Goal: Task Accomplishment & Management: Use online tool/utility

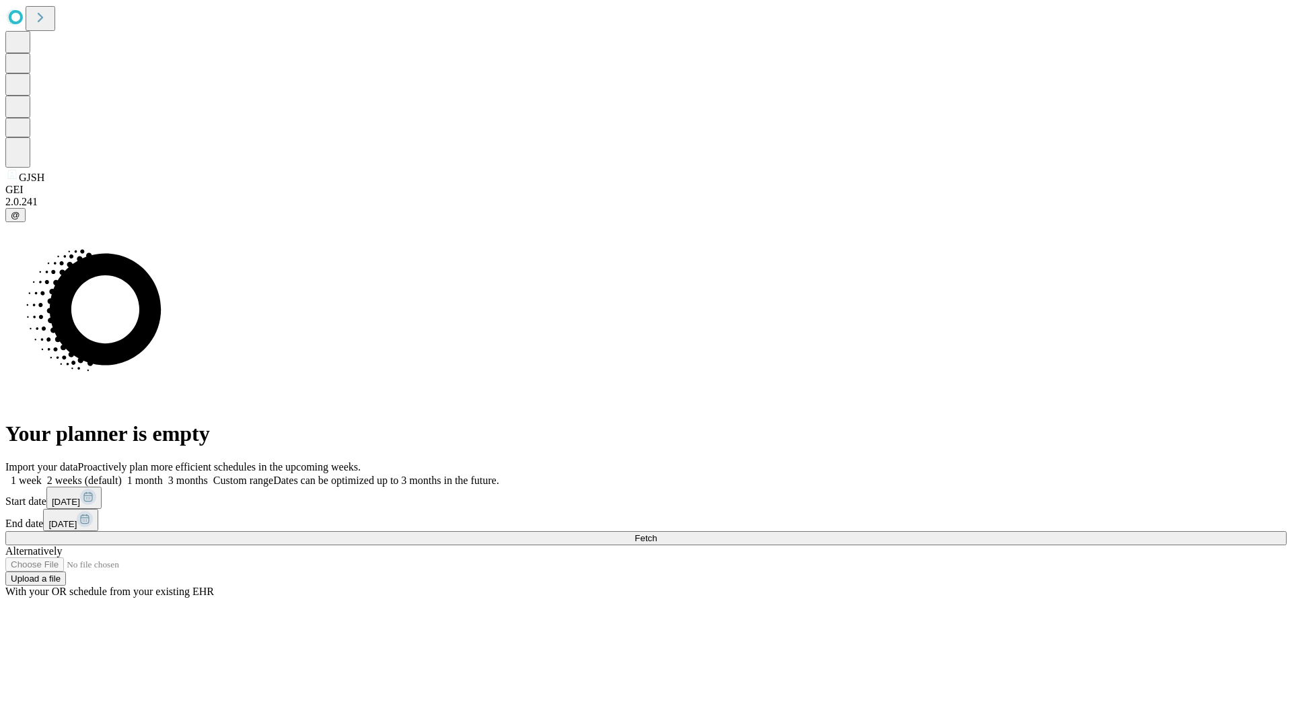
click at [657, 533] on span "Fetch" at bounding box center [645, 538] width 22 height 10
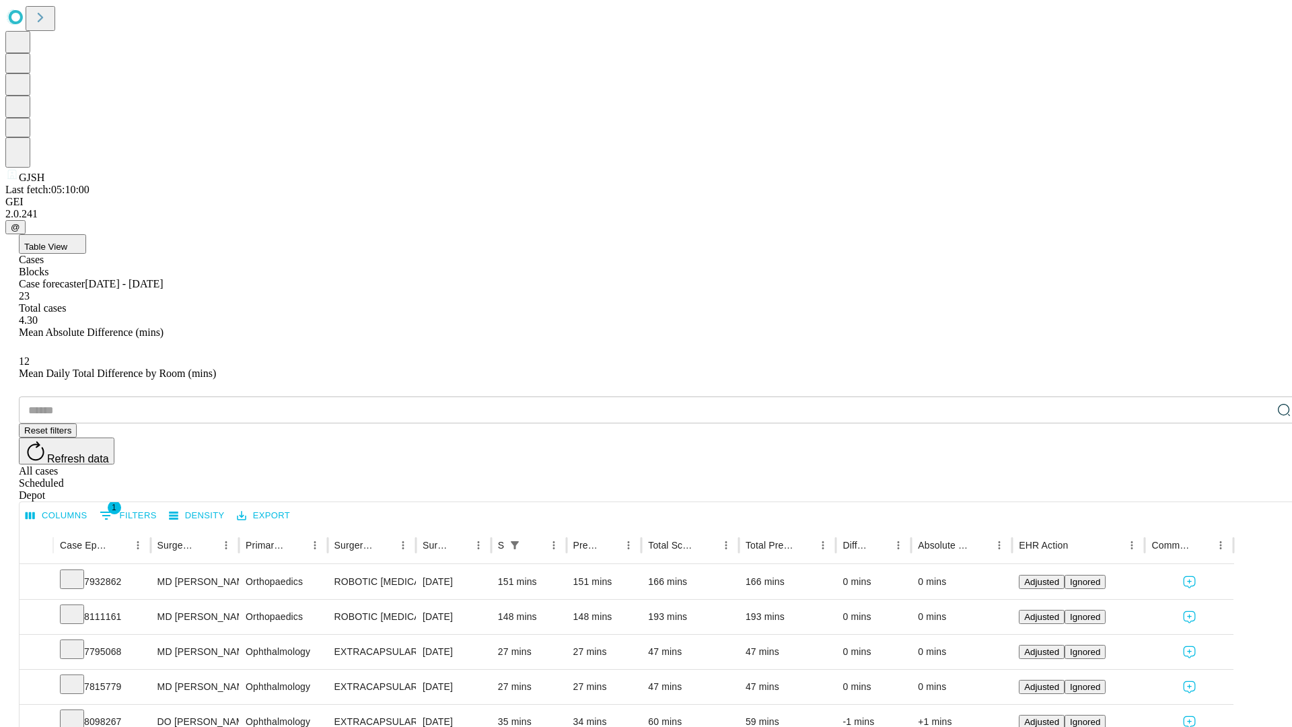
scroll to position [44, 0]
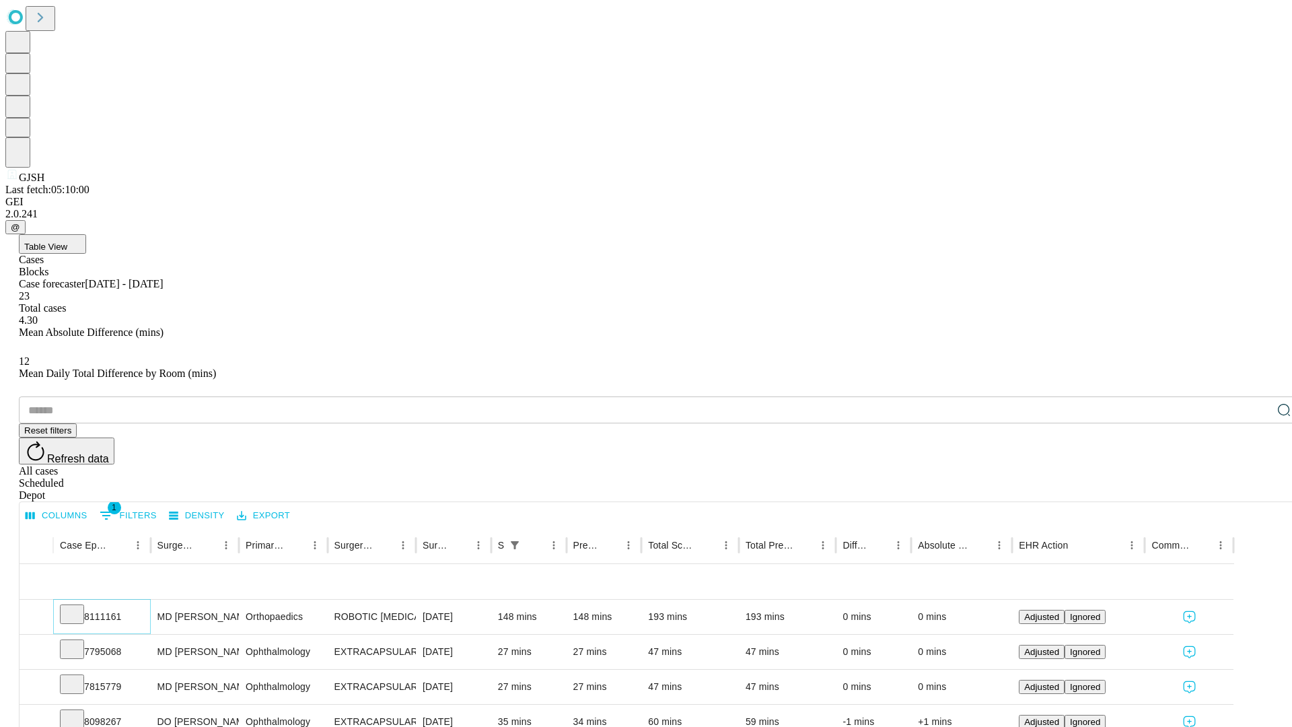
click at [79, 606] on icon at bounding box center [71, 612] width 13 height 13
